Goal: Transaction & Acquisition: Book appointment/travel/reservation

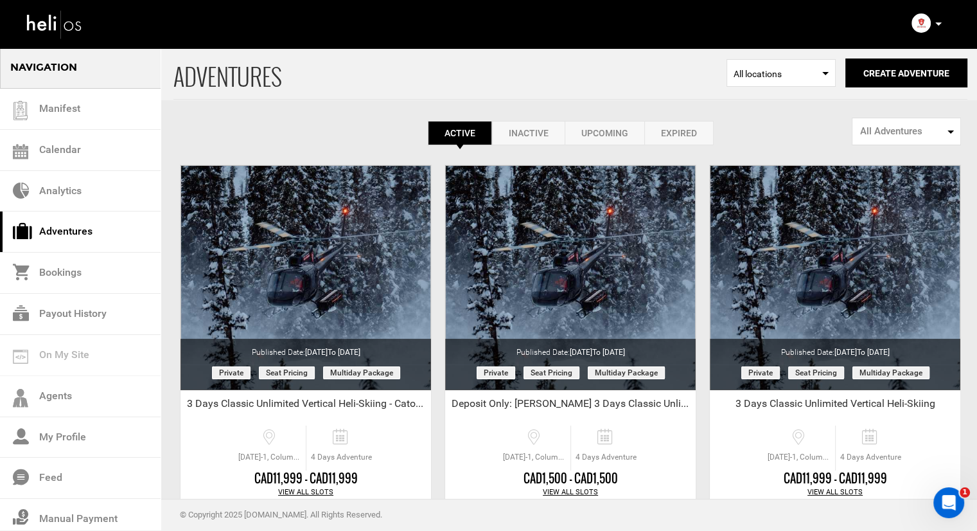
click at [948, 25] on div "Account Settings Change Password Logout" at bounding box center [928, 23] width 46 height 25
click at [940, 24] on icon at bounding box center [938, 23] width 6 height 3
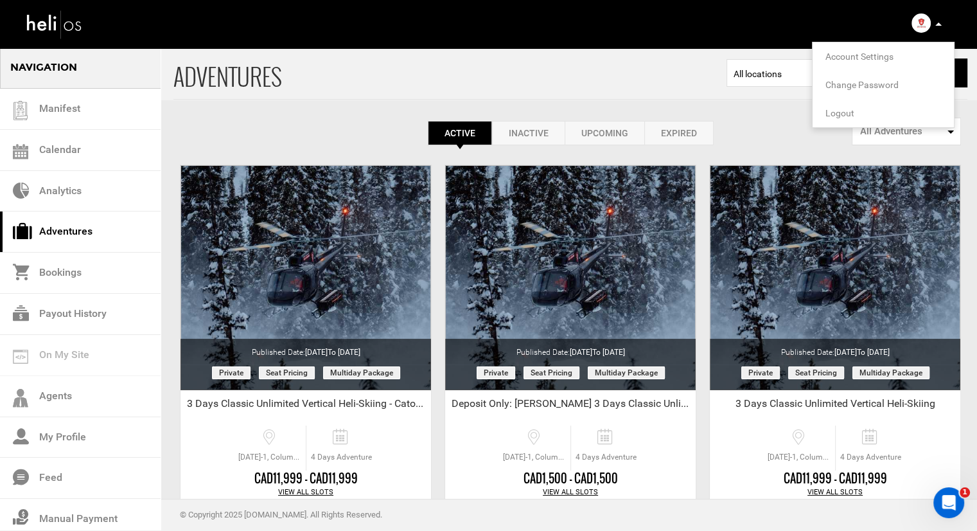
click at [867, 112] on li "Logout" at bounding box center [883, 113] width 141 height 28
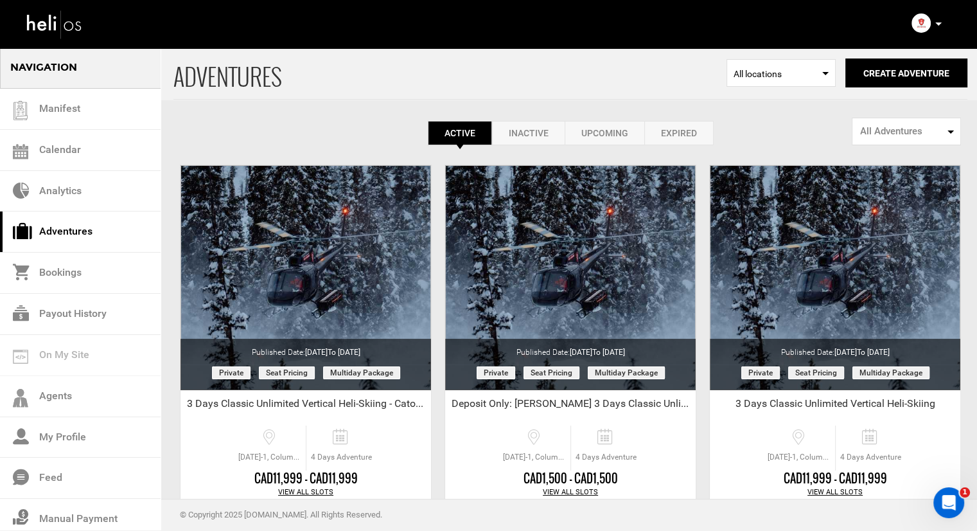
click at [922, 31] on img at bounding box center [921, 22] width 19 height 19
click at [925, 22] on img at bounding box center [921, 22] width 19 height 19
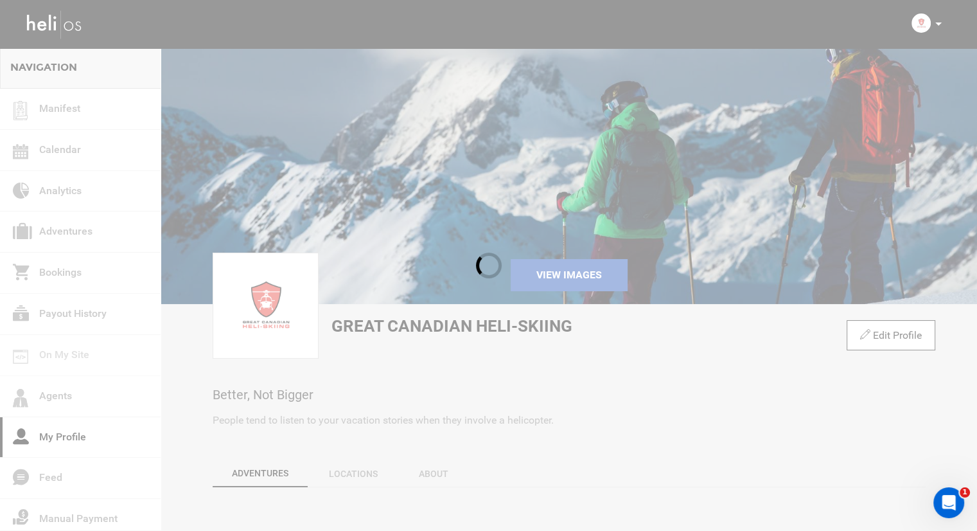
click at [938, 26] on div at bounding box center [488, 265] width 977 height 531
click at [939, 24] on div at bounding box center [488, 265] width 977 height 531
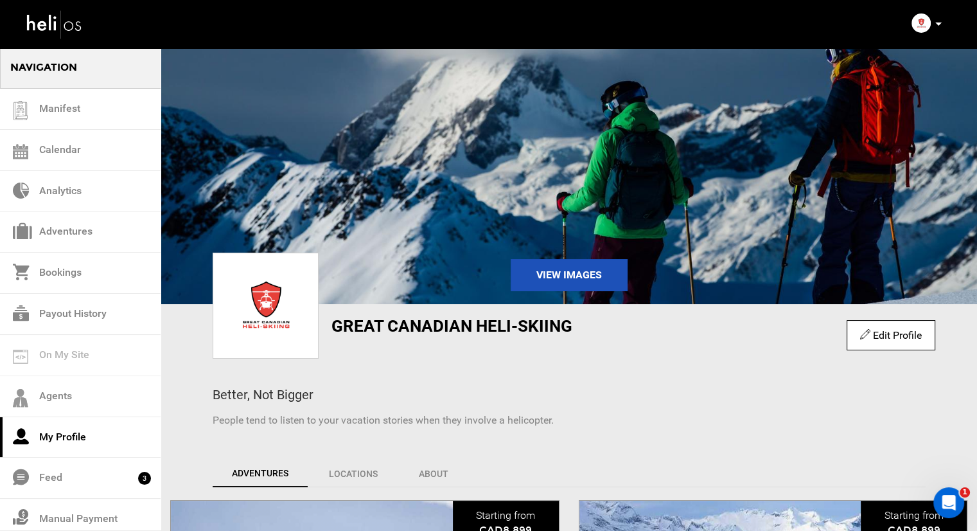
click at [942, 25] on div "Account Settings Change Password Logout" at bounding box center [928, 23] width 46 height 25
click at [936, 25] on icon at bounding box center [938, 23] width 6 height 3
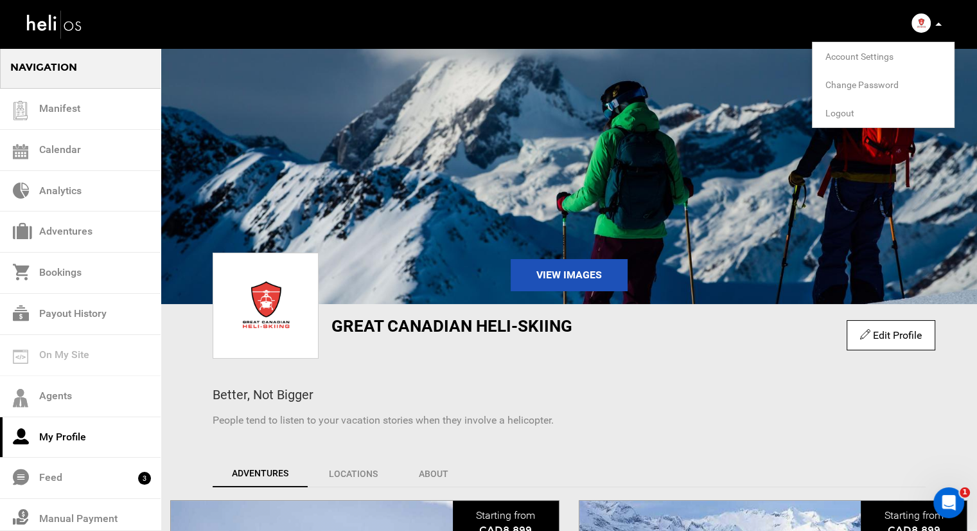
click at [876, 107] on li "Logout" at bounding box center [883, 113] width 141 height 28
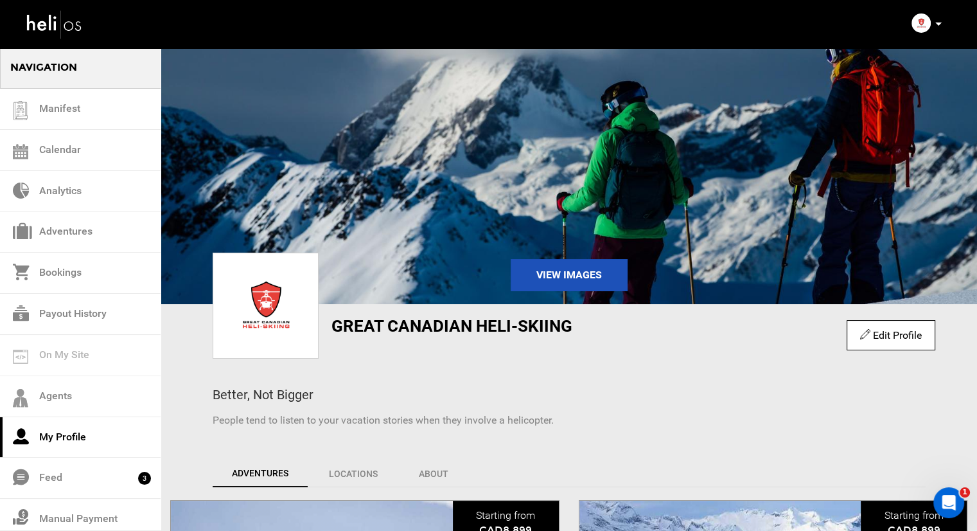
click at [919, 38] on div "Manifest Calendar Analytics Adventures Bookings Payout History Agents My Profil…" at bounding box center [488, 23] width 945 height 46
click at [925, 28] on img at bounding box center [921, 22] width 19 height 19
click at [937, 31] on p at bounding box center [938, 24] width 8 height 15
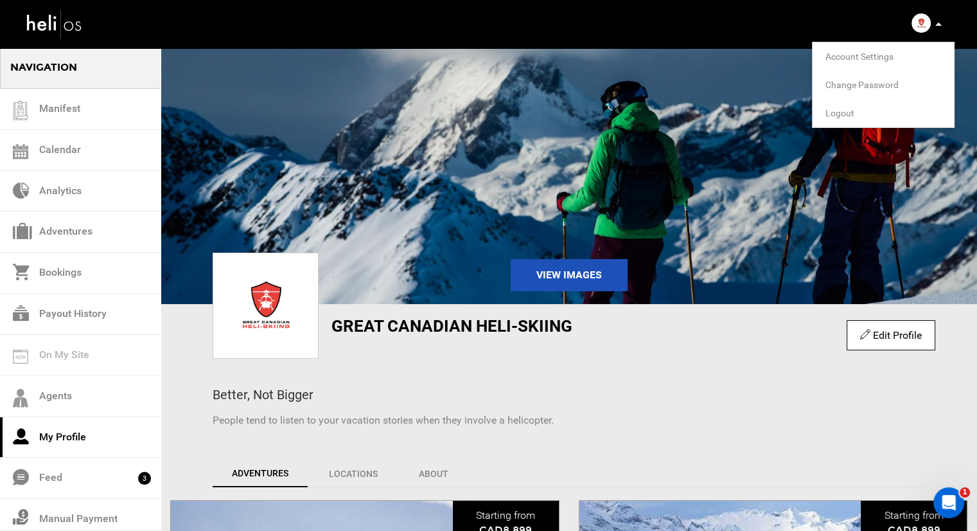
click at [849, 112] on span "Logout" at bounding box center [839, 113] width 29 height 10
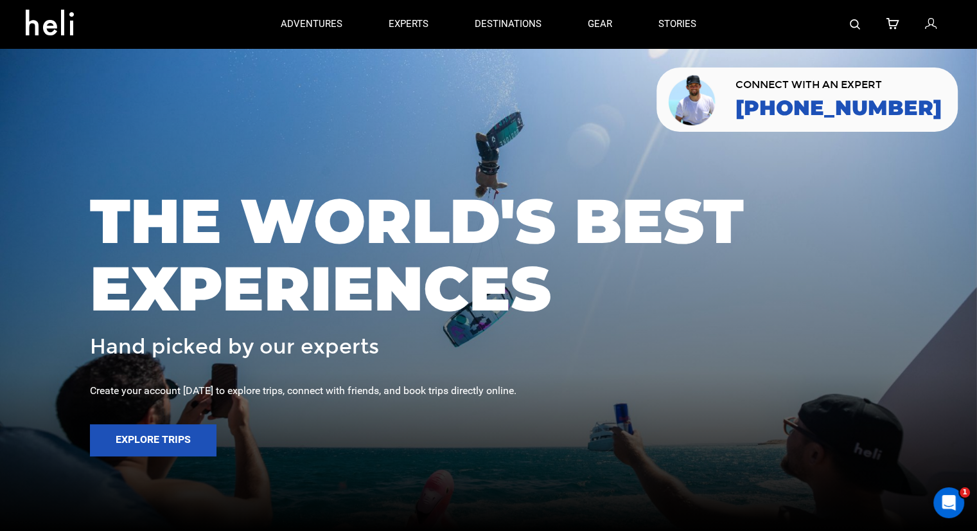
click at [863, 26] on div at bounding box center [835, 24] width 232 height 48
click at [856, 26] on img at bounding box center [855, 24] width 10 height 10
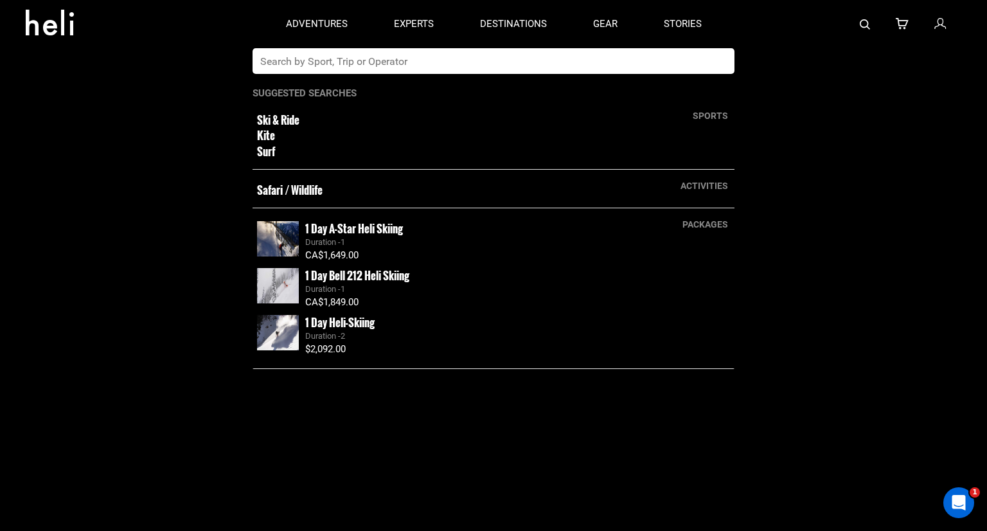
click at [470, 67] on input "text" at bounding box center [479, 61] width 455 height 26
type input "yellow cedar"
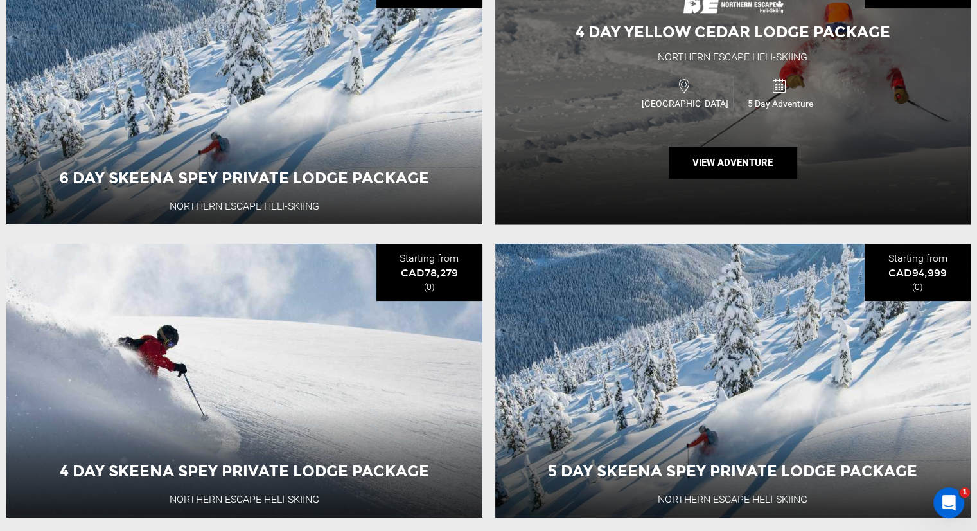
scroll to position [263, 0]
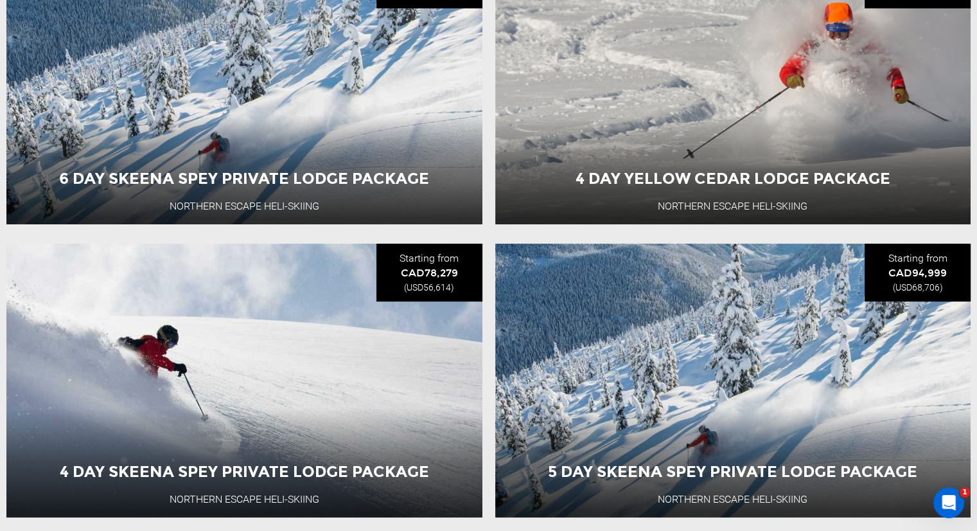
click at [604, 106] on div "Canada 5 Day Adventure" at bounding box center [732, 118] width 285 height 43
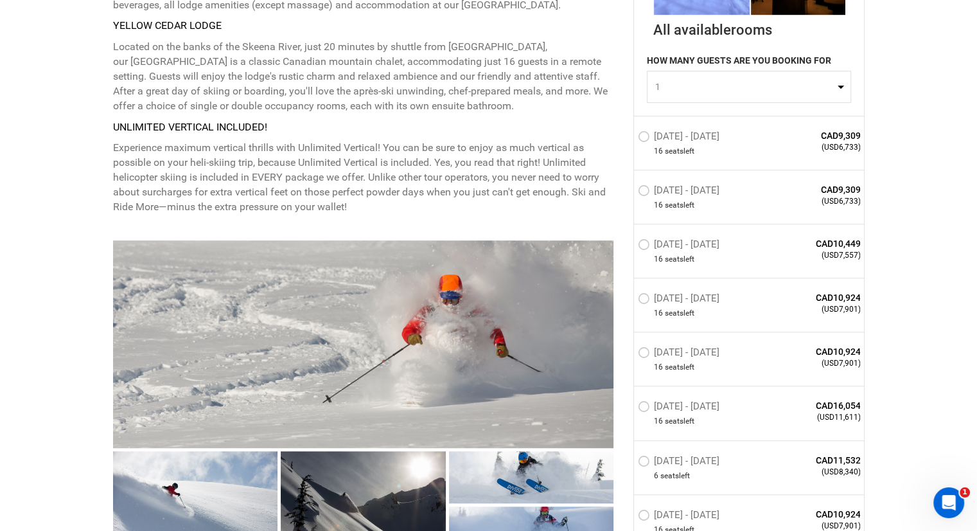
scroll to position [707, 0]
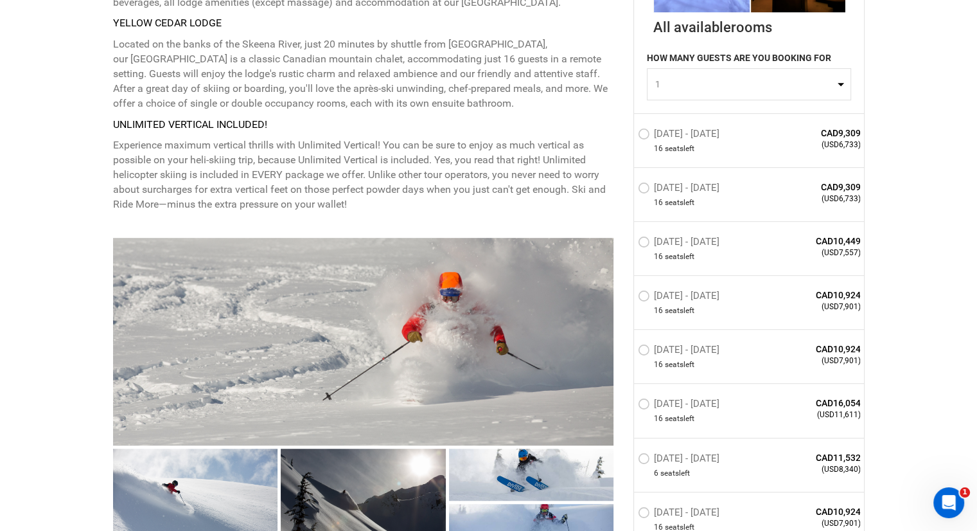
click at [646, 295] on label "Feb 2 - Feb 6, 2026" at bounding box center [680, 297] width 85 height 15
click at [629, 295] on input "Feb 2 - Feb 6, 2026" at bounding box center [629, 301] width 0 height 28
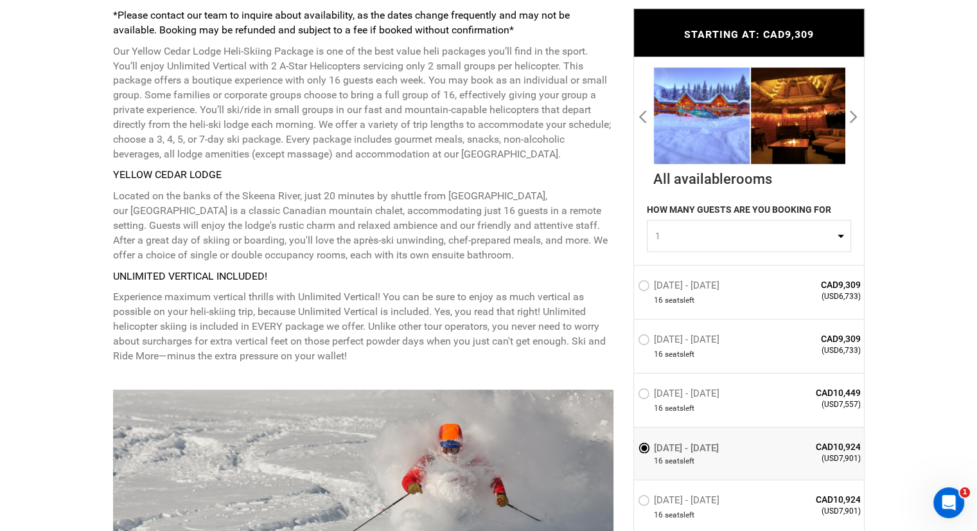
scroll to position [578, 0]
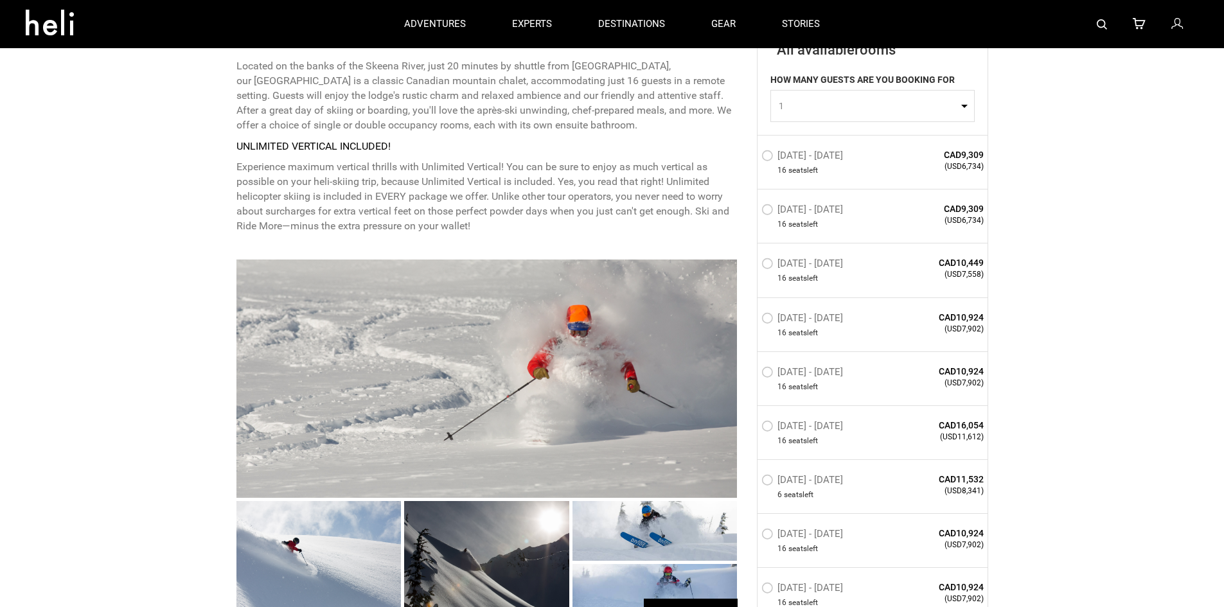
scroll to position [642, 0]
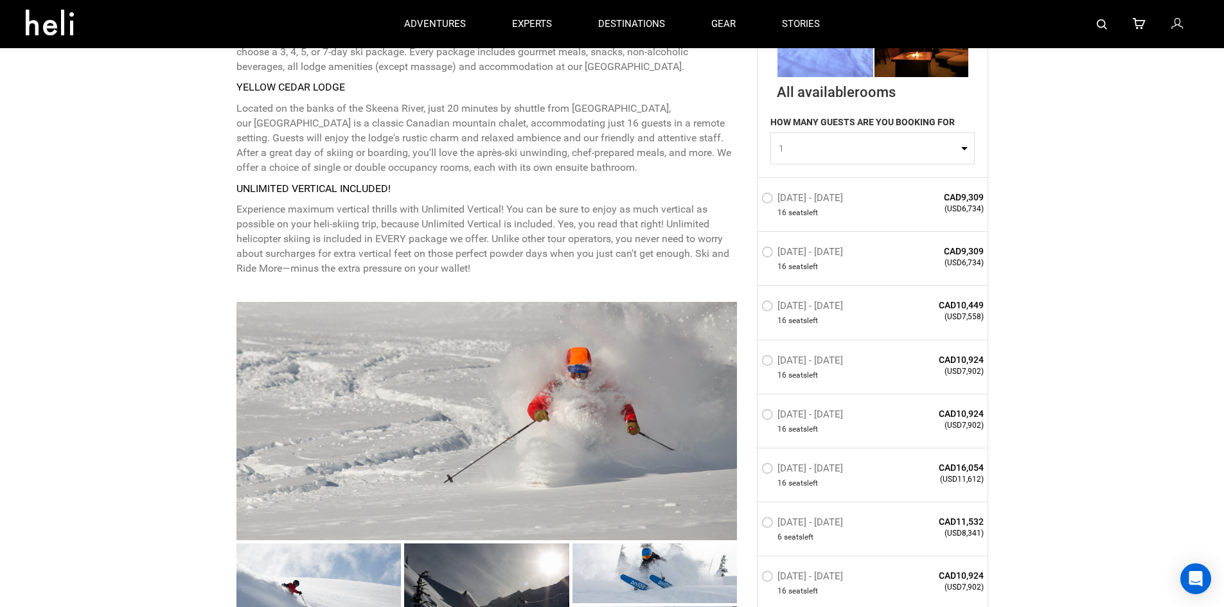
click at [777, 361] on label "Feb 2 - Feb 6, 2026" at bounding box center [803, 361] width 85 height 15
click at [752, 361] on input "Feb 2 - Feb 6, 2026" at bounding box center [752, 365] width 0 height 28
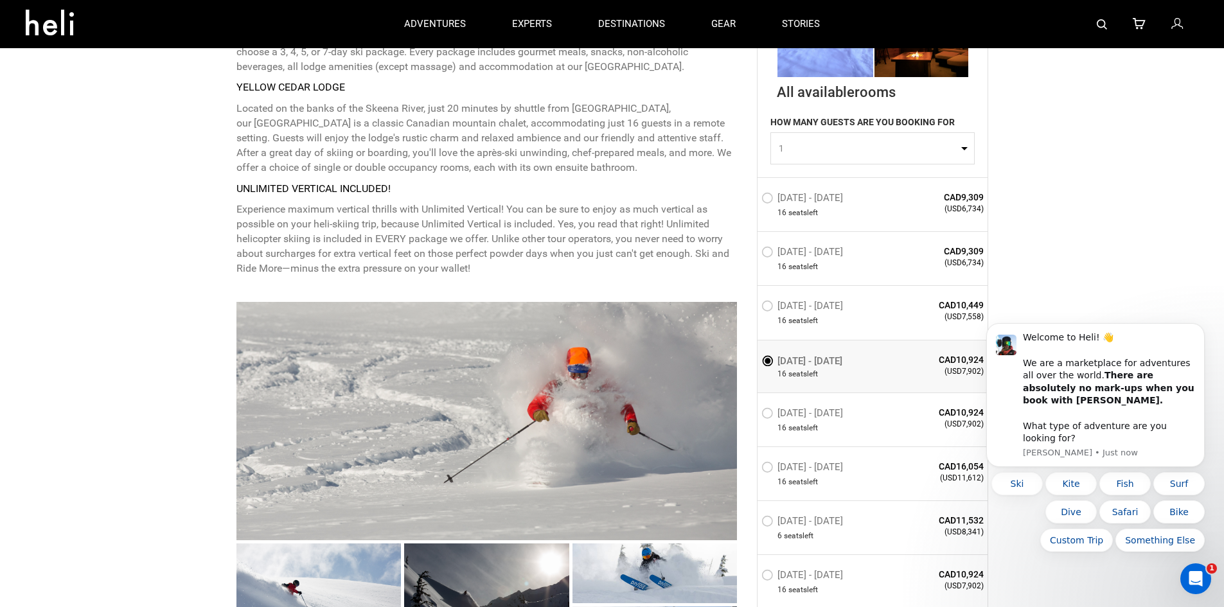
scroll to position [0, 0]
